Goal: Task Accomplishment & Management: Use online tool/utility

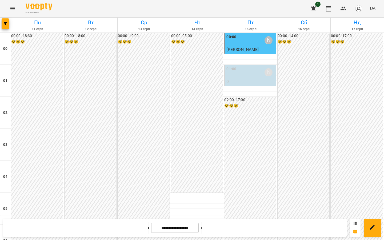
scroll to position [560, 0]
click at [202, 229] on button at bounding box center [201, 228] width 1 height 12
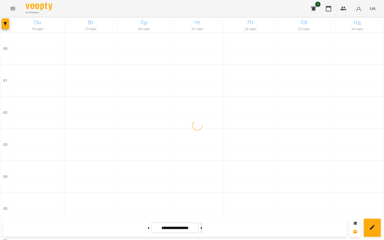
click at [202, 229] on button at bounding box center [201, 228] width 1 height 12
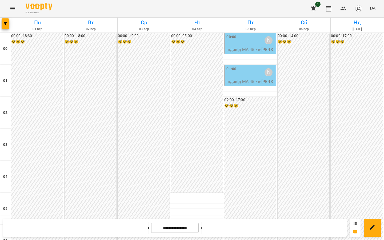
scroll to position [410, 0]
click at [148, 228] on icon at bounding box center [148, 228] width 1 height 2
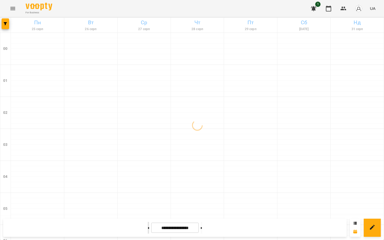
click at [148, 228] on icon at bounding box center [148, 228] width 1 height 2
type input "**********"
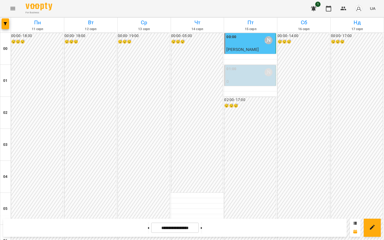
scroll to position [523, 0]
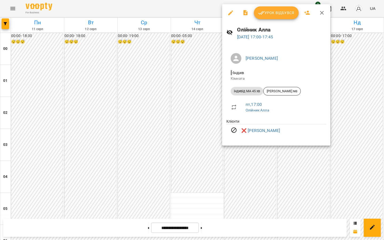
click at [203, 68] on div at bounding box center [192, 120] width 384 height 240
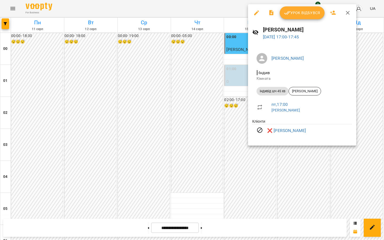
click at [173, 66] on div at bounding box center [192, 120] width 384 height 240
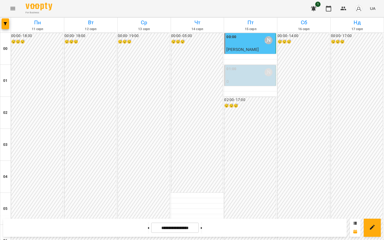
scroll to position [505, 0]
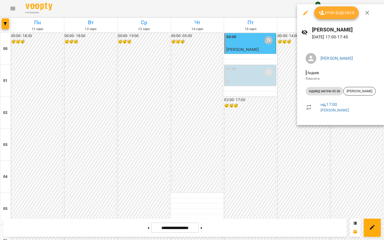
click at [247, 133] on div at bounding box center [192, 120] width 384 height 240
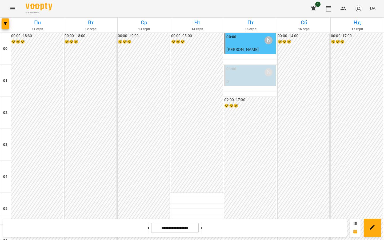
scroll to position [0, 0]
click at [229, 80] on p "0" at bounding box center [250, 81] width 48 height 6
